Goal: Use online tool/utility: Utilize a website feature to perform a specific function

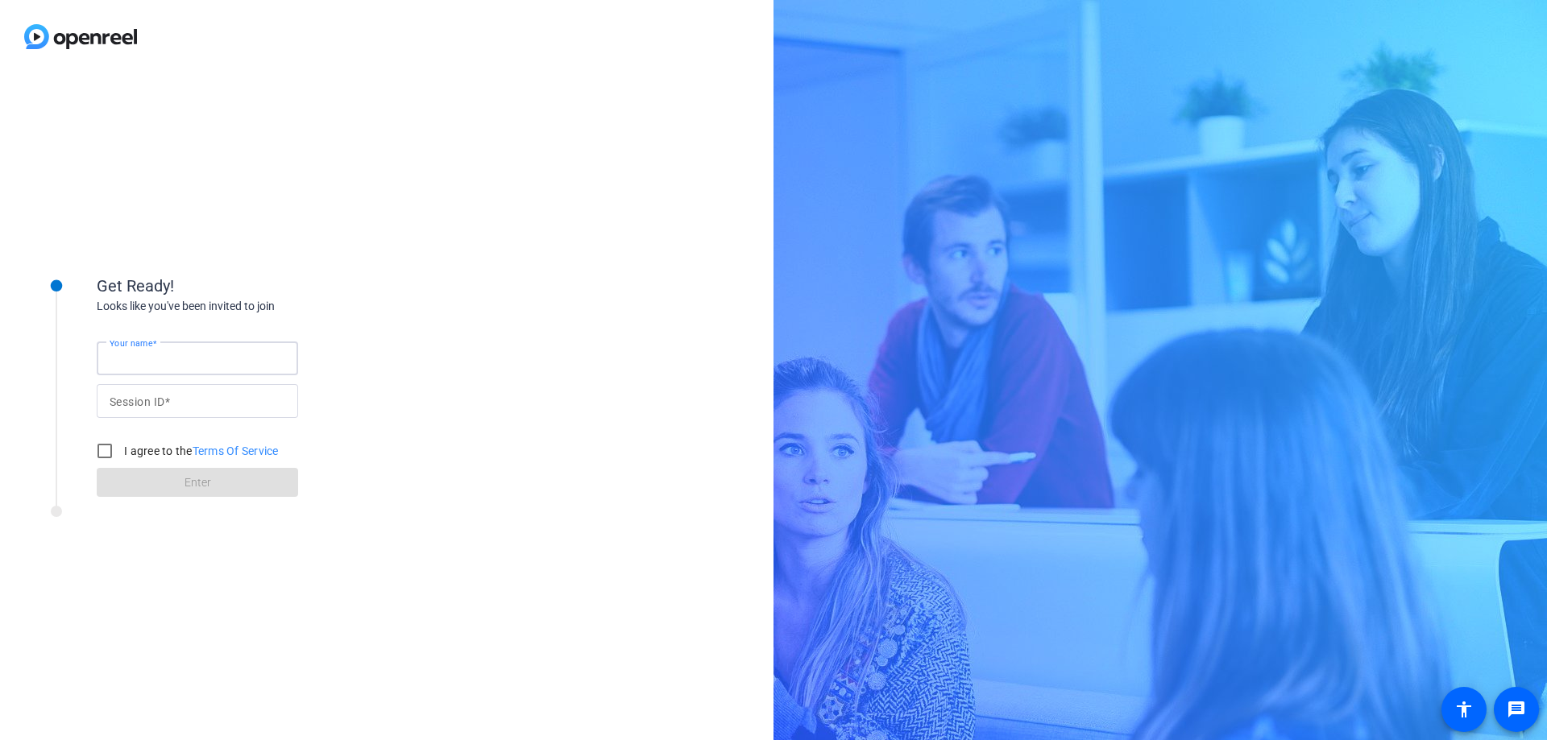
click at [166, 368] on input "Your name" at bounding box center [198, 358] width 176 height 19
type input "[PERSON_NAME]"
click at [112, 448] on input "I agree to the Terms Of Service" at bounding box center [105, 451] width 32 height 32
checkbox input "true"
click at [140, 402] on mat-label "Session ID" at bounding box center [137, 402] width 55 height 13
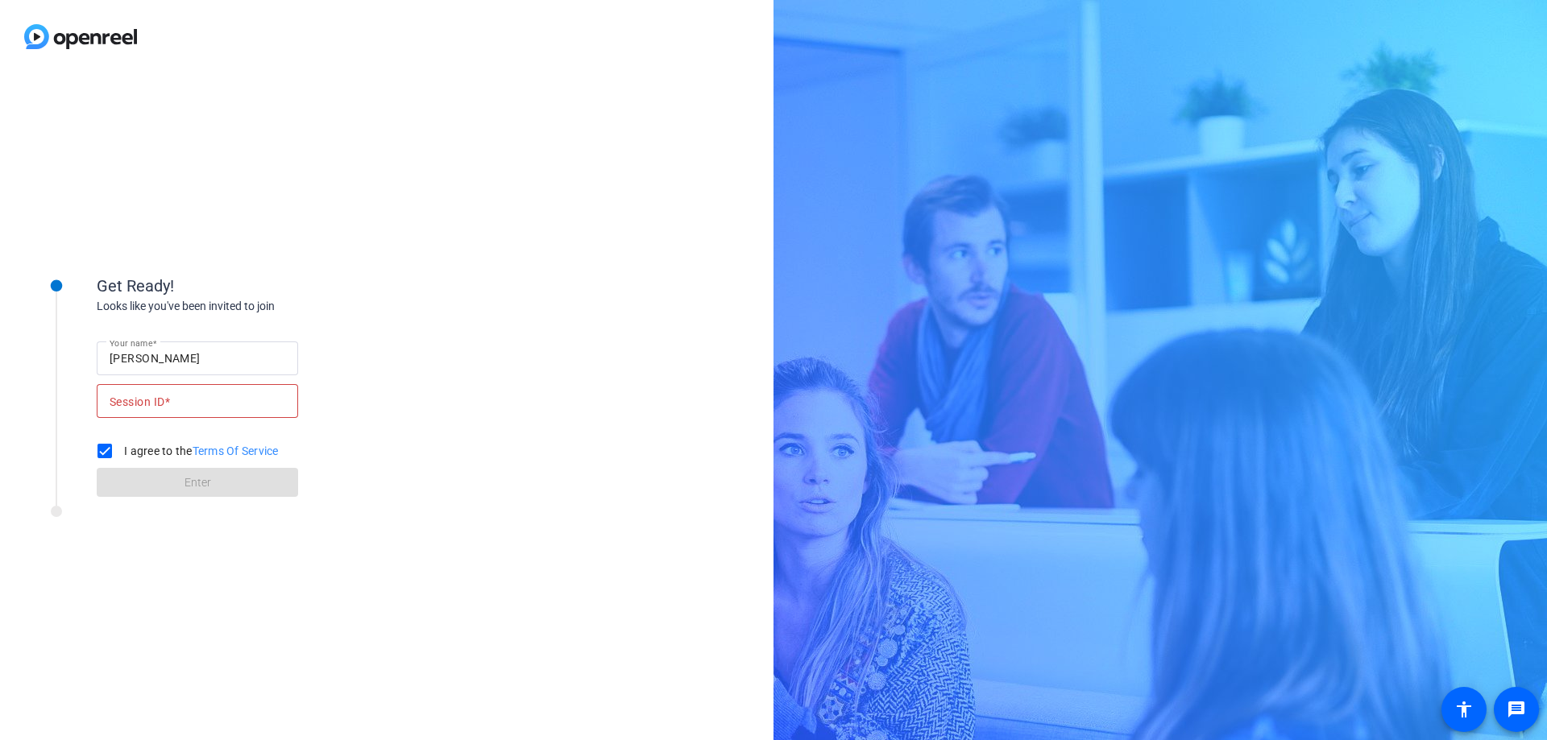
click at [140, 402] on input "Session ID" at bounding box center [198, 401] width 176 height 19
type input "iPSV"
click button "Enter" at bounding box center [197, 482] width 201 height 29
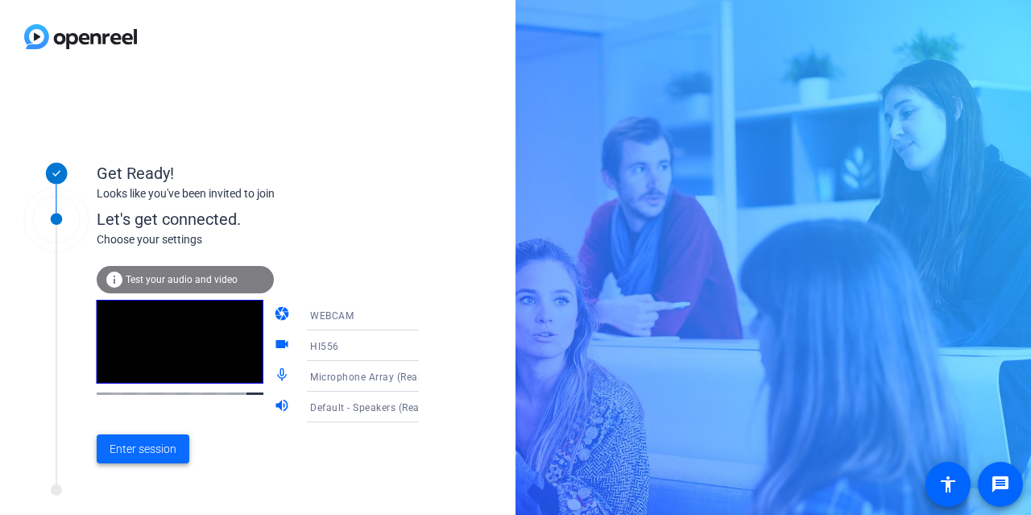
click at [153, 450] on span "Enter session" at bounding box center [143, 449] width 67 height 17
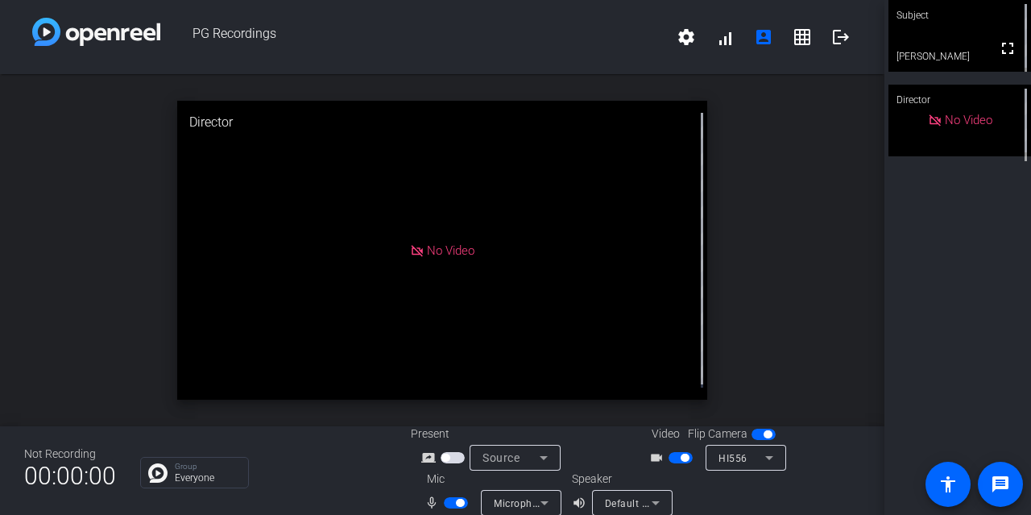
click at [672, 460] on span "button" at bounding box center [681, 457] width 24 height 11
click at [444, 504] on span "button" at bounding box center [456, 502] width 24 height 11
click at [456, 499] on span "button" at bounding box center [456, 502] width 24 height 11
